Goal: Navigation & Orientation: Go to known website

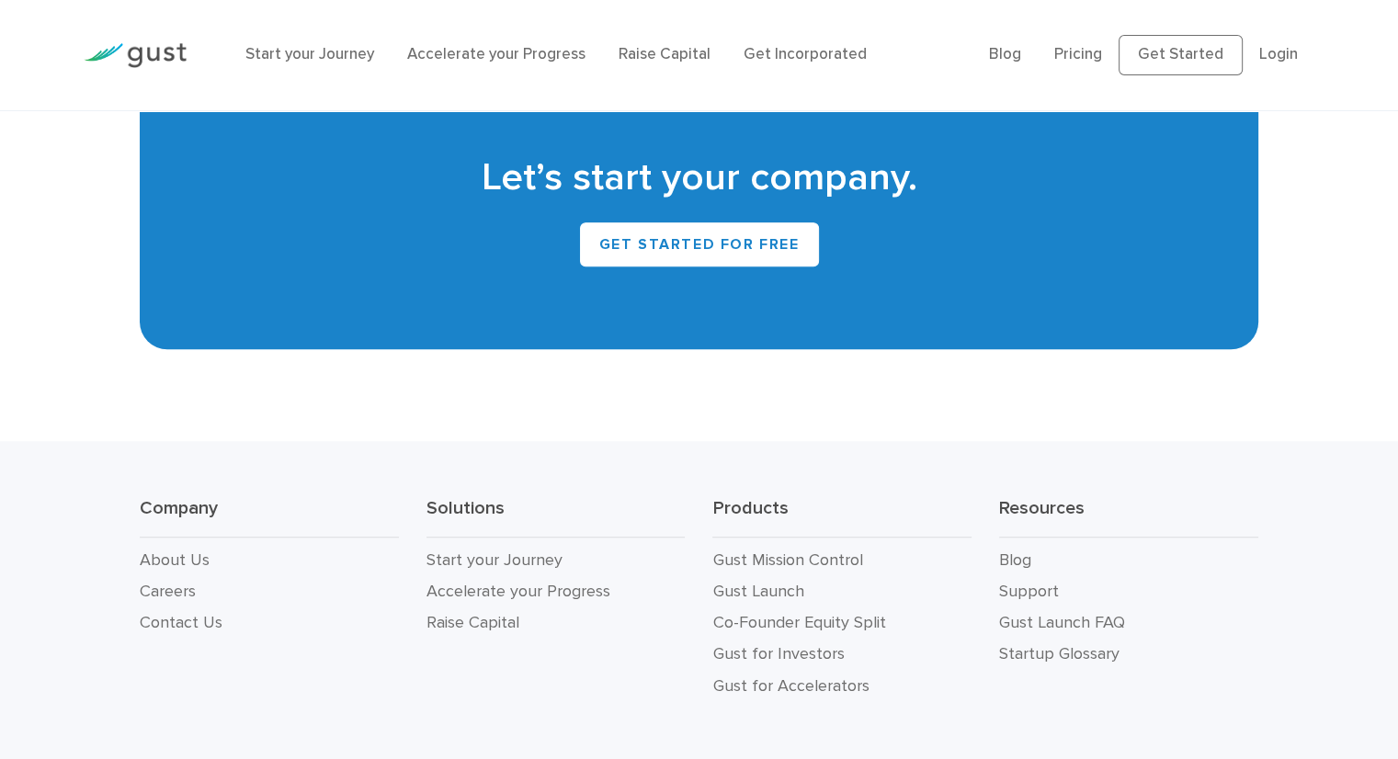
scroll to position [8433, 0]
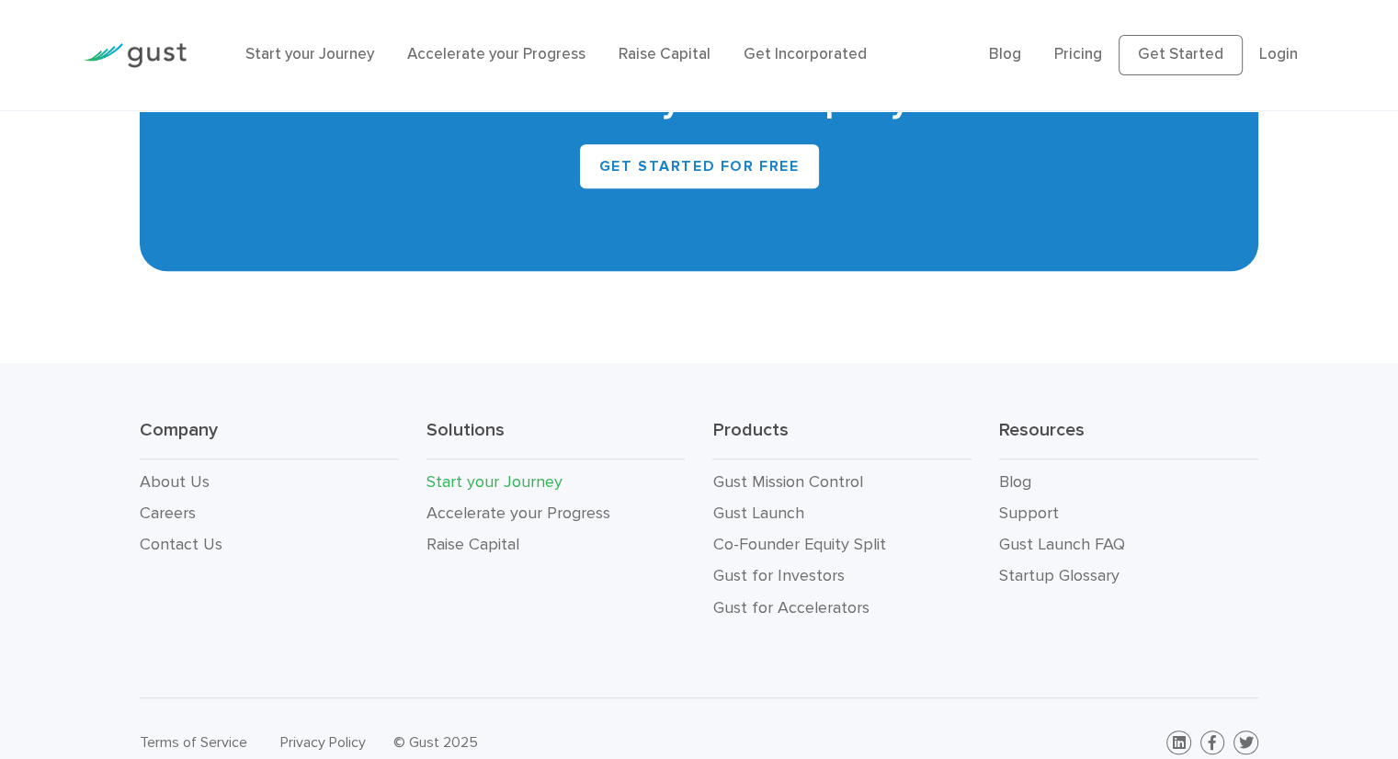
click at [490, 473] on link "Start your Journey" at bounding box center [495, 482] width 136 height 19
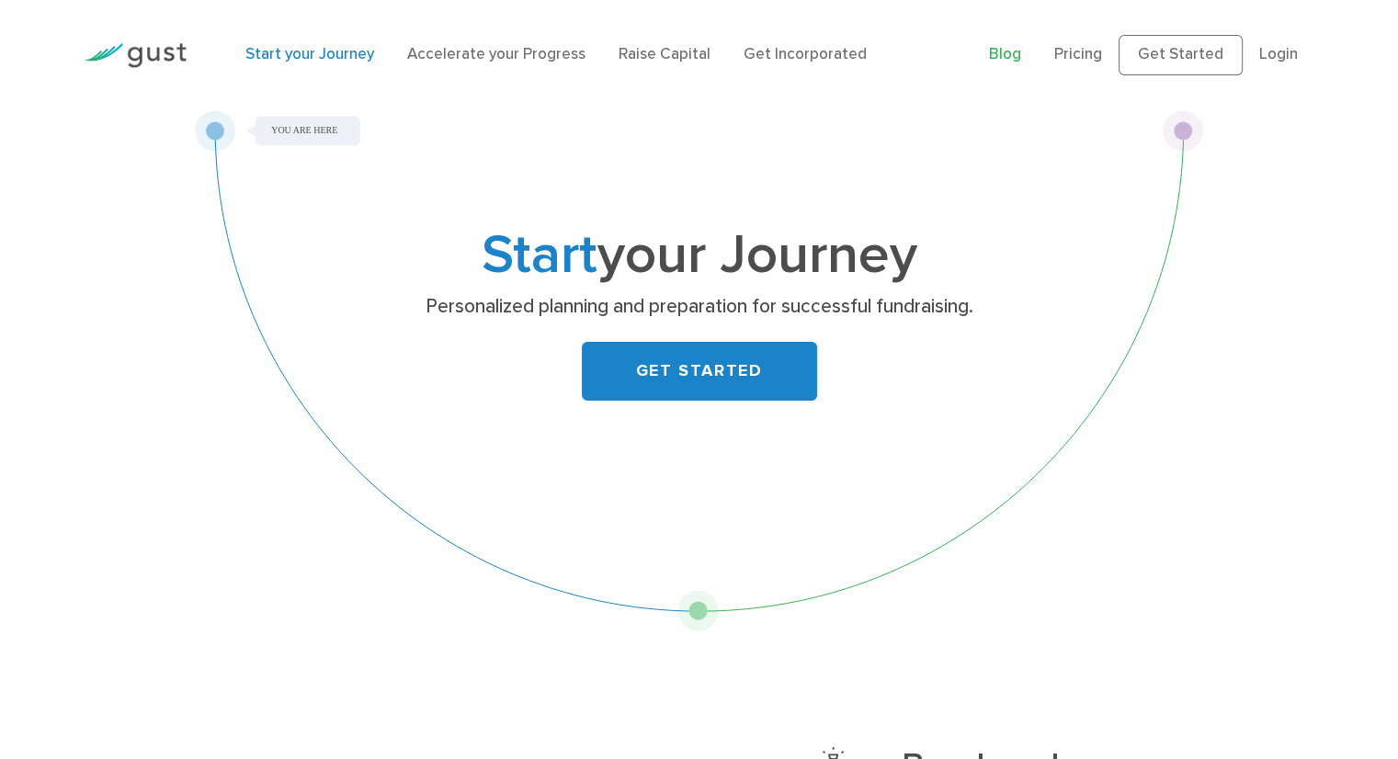
click at [1019, 63] on link "Blog" at bounding box center [1005, 54] width 32 height 18
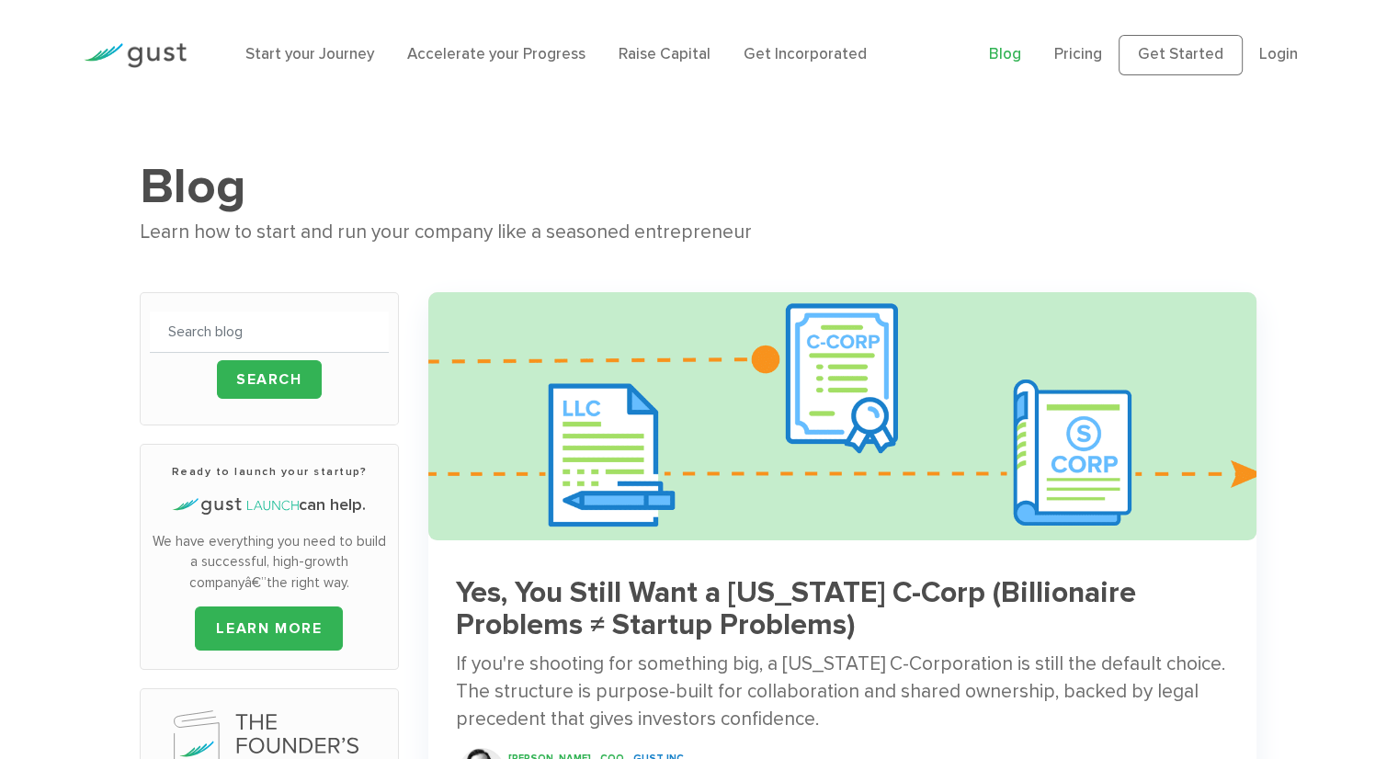
click at [159, 54] on img at bounding box center [135, 55] width 103 height 25
